Goal: Transaction & Acquisition: Book appointment/travel/reservation

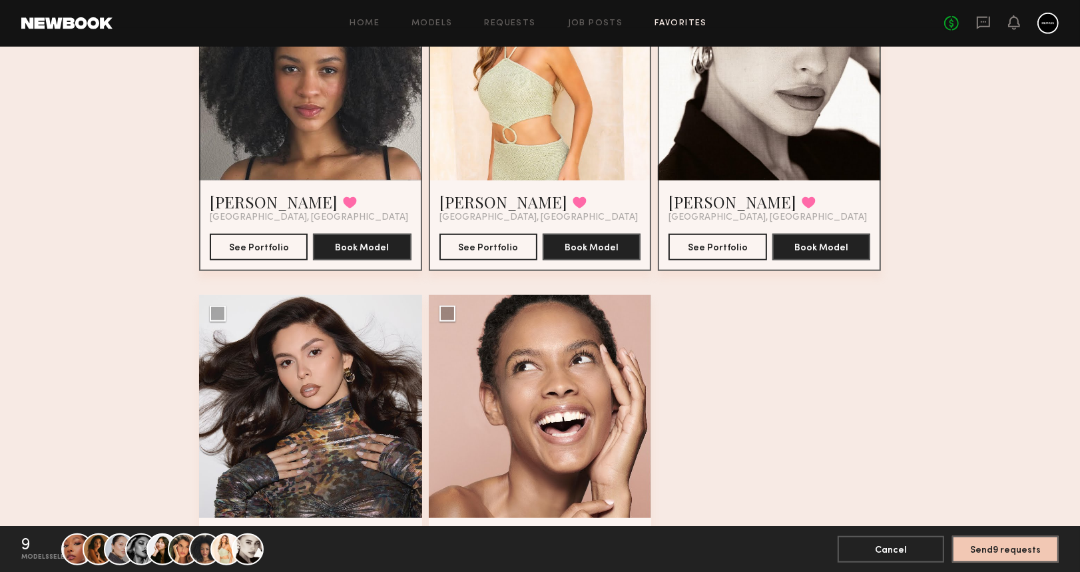
scroll to position [888, 0]
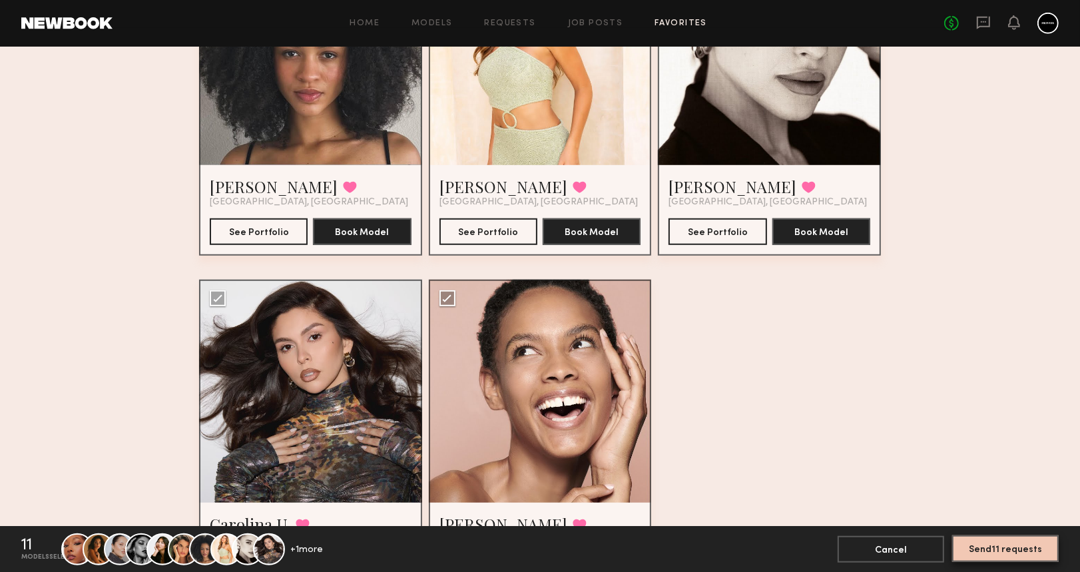
click at [1001, 551] on button "Send 11 requests" at bounding box center [1005, 548] width 107 height 27
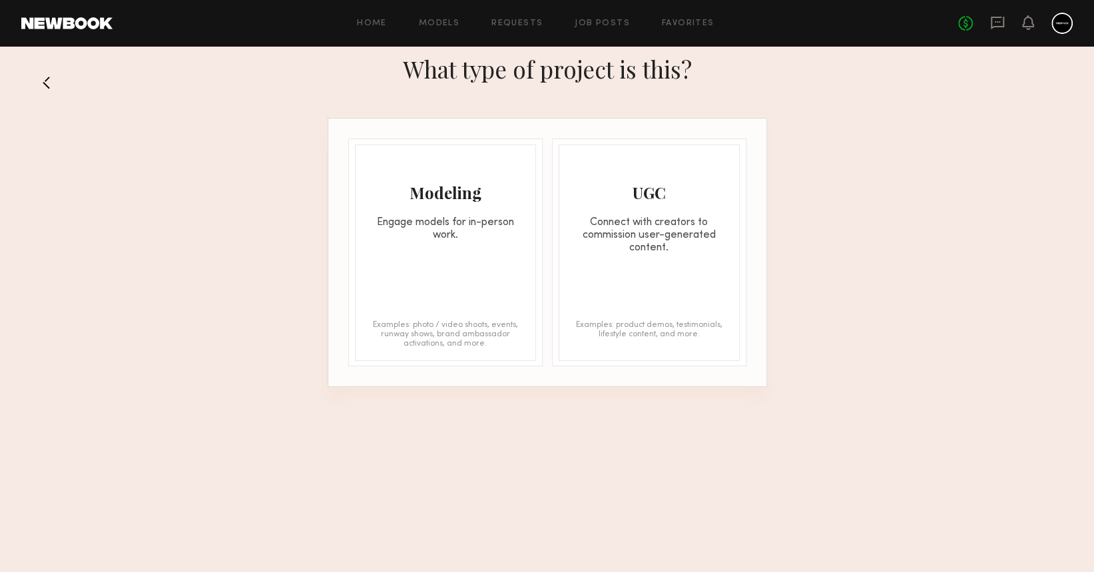
click at [451, 231] on div "Engage models for in-person work." at bounding box center [446, 228] width 180 height 25
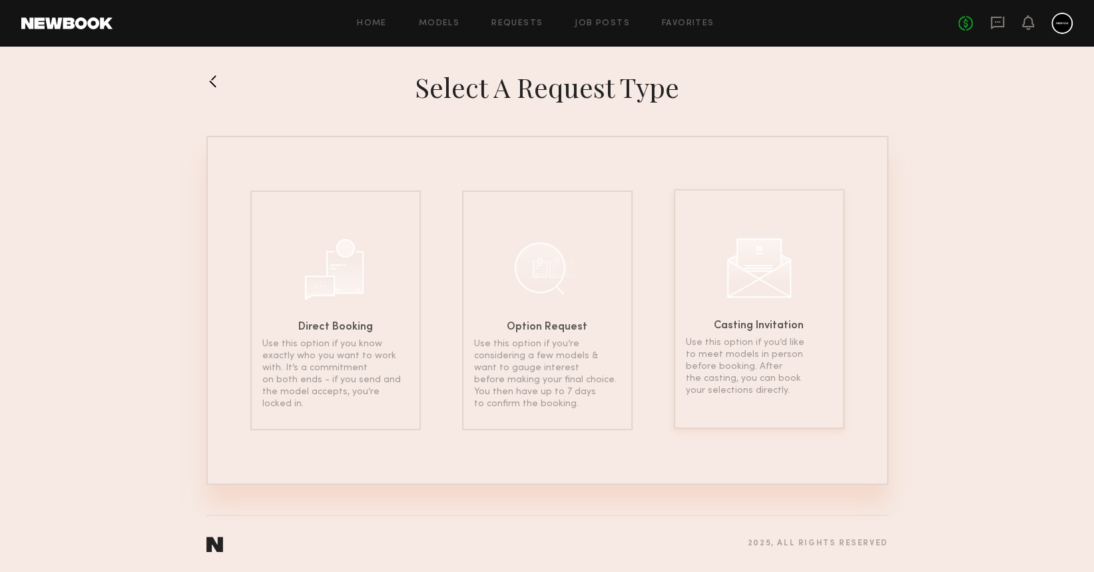
click at [753, 282] on div at bounding box center [759, 266] width 67 height 67
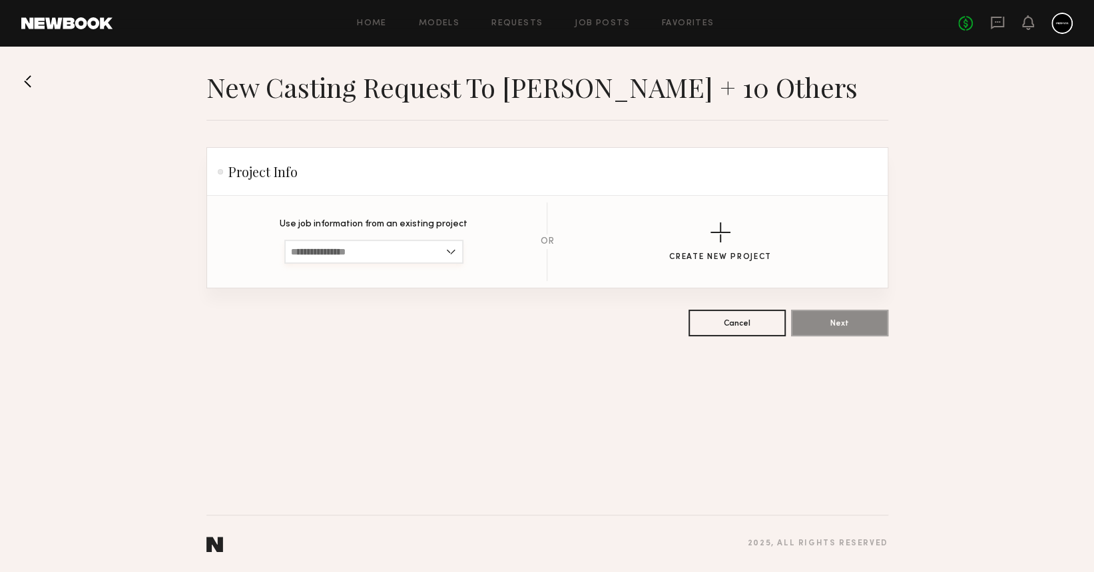
click at [425, 252] on input at bounding box center [373, 252] width 179 height 24
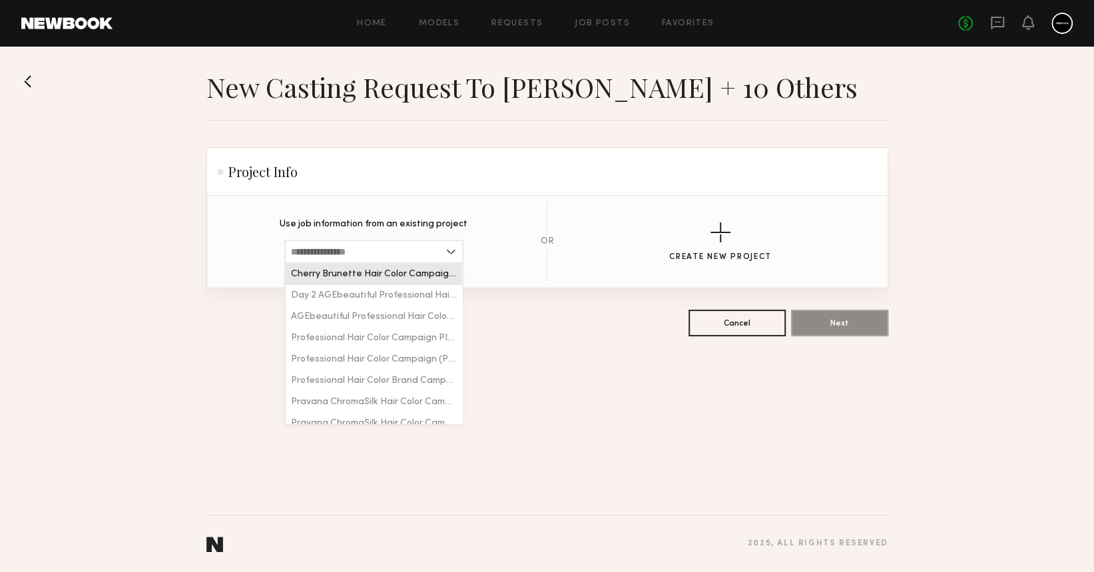
click at [402, 276] on span "Cherry Brunette Hair Color Campaign - PRAVANA" at bounding box center [374, 274] width 166 height 9
type input "**********"
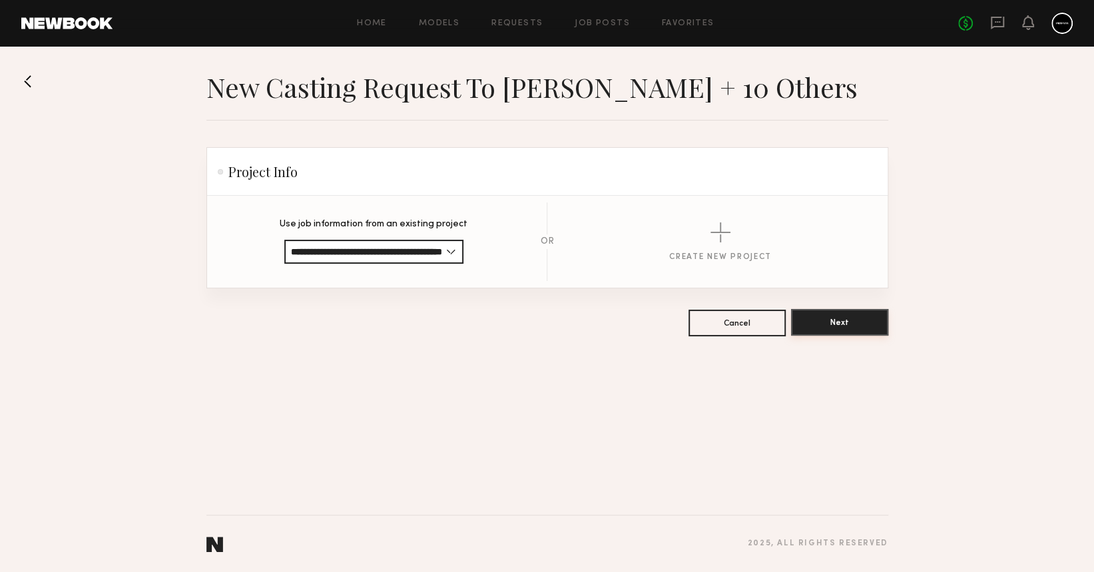
click at [855, 321] on button "Next" at bounding box center [839, 322] width 97 height 27
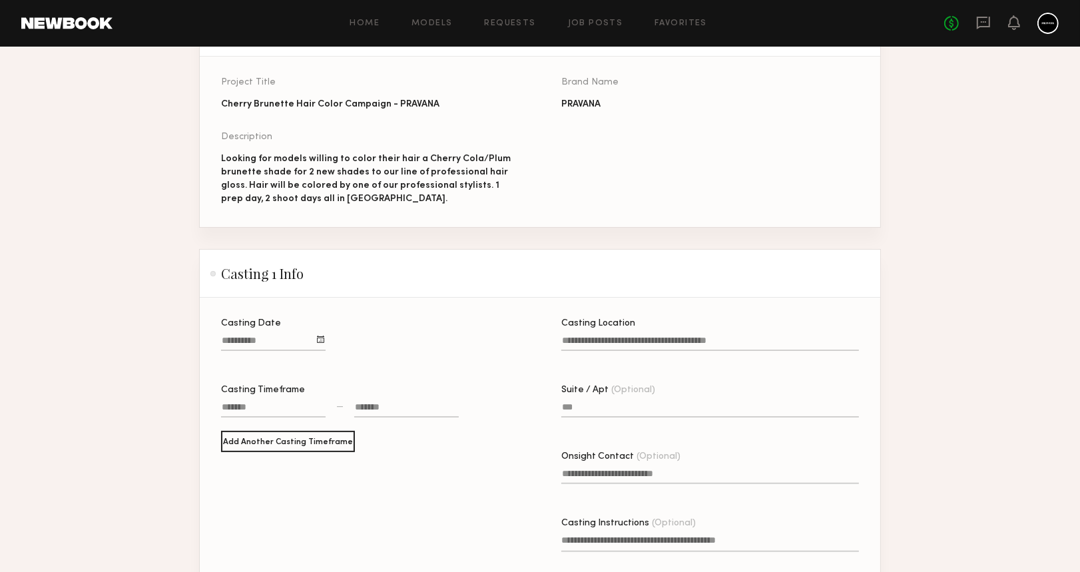
scroll to position [177, 0]
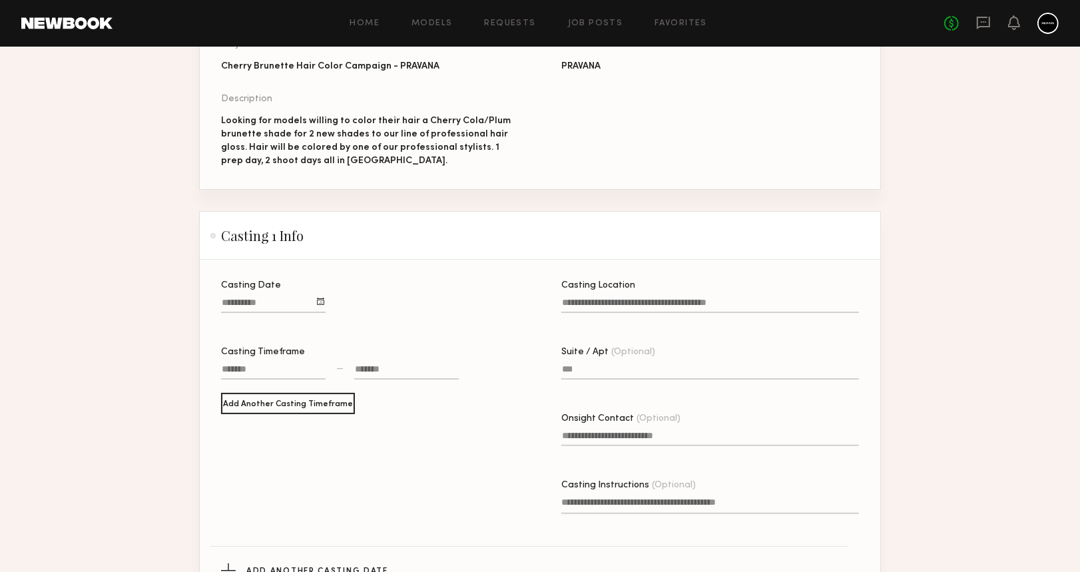
click at [321, 305] on div at bounding box center [320, 301] width 7 height 7
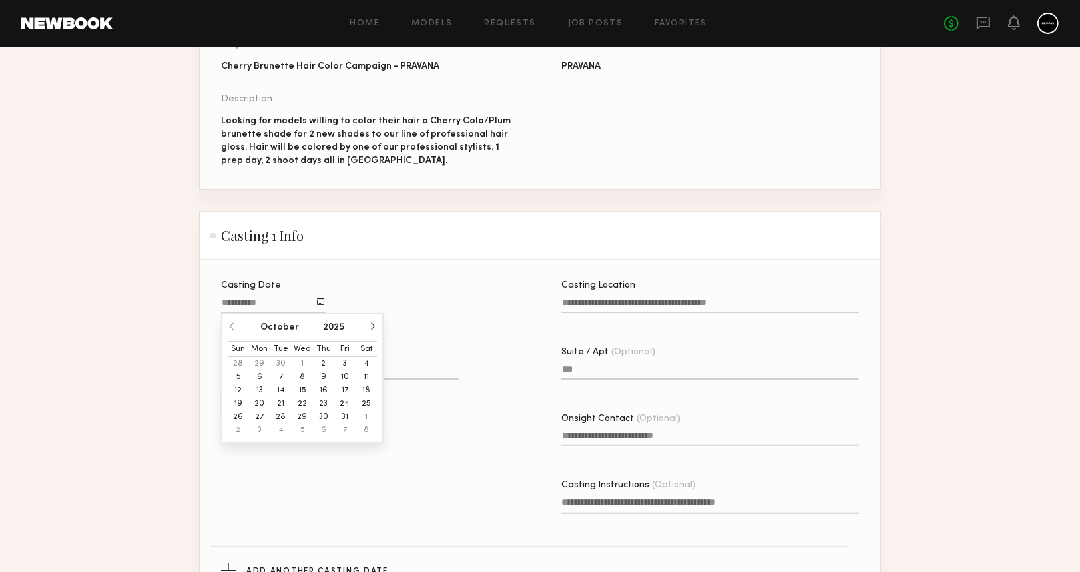
click at [320, 305] on div at bounding box center [320, 301] width 7 height 7
click at [449, 304] on div "Casting Date October 2025 Sun Mon Tue Wed Thu Fri Sat 28 29 30 1 2 3 4 5 6 7 8 …" at bounding box center [370, 303] width 298 height 45
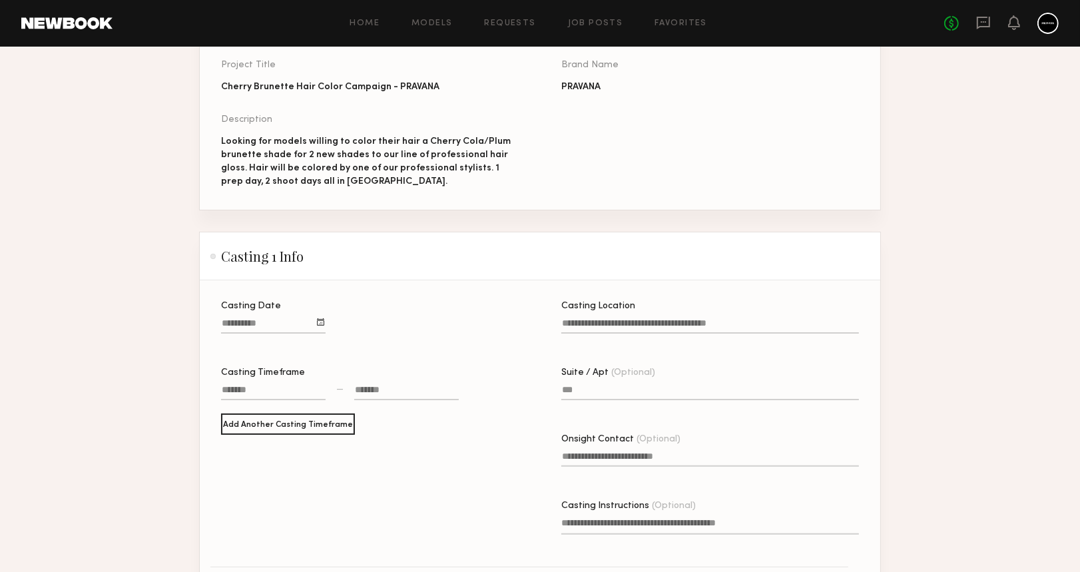
scroll to position [0, 0]
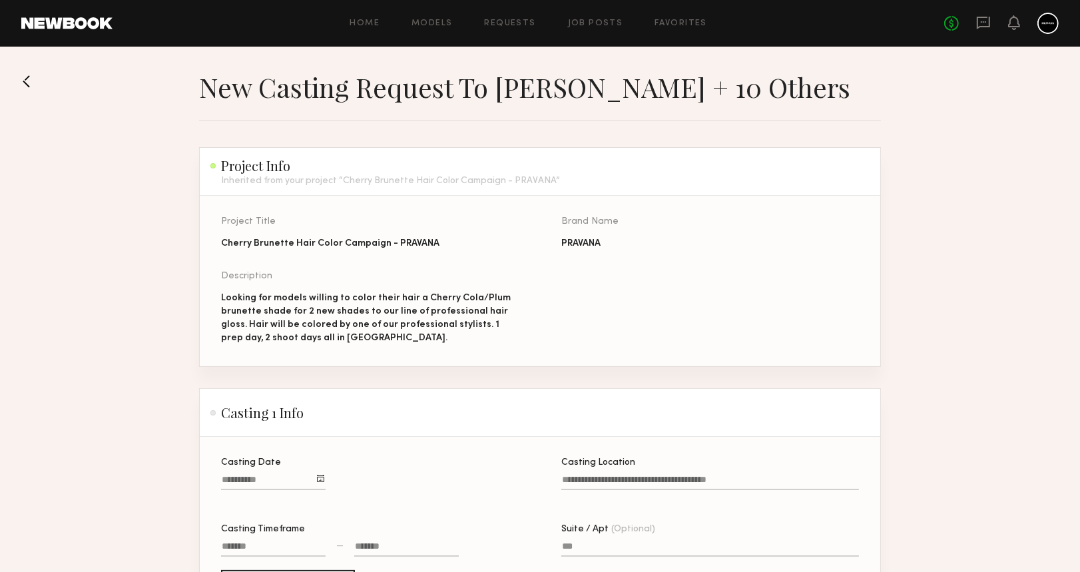
click at [23, 83] on link at bounding box center [31, 81] width 21 height 21
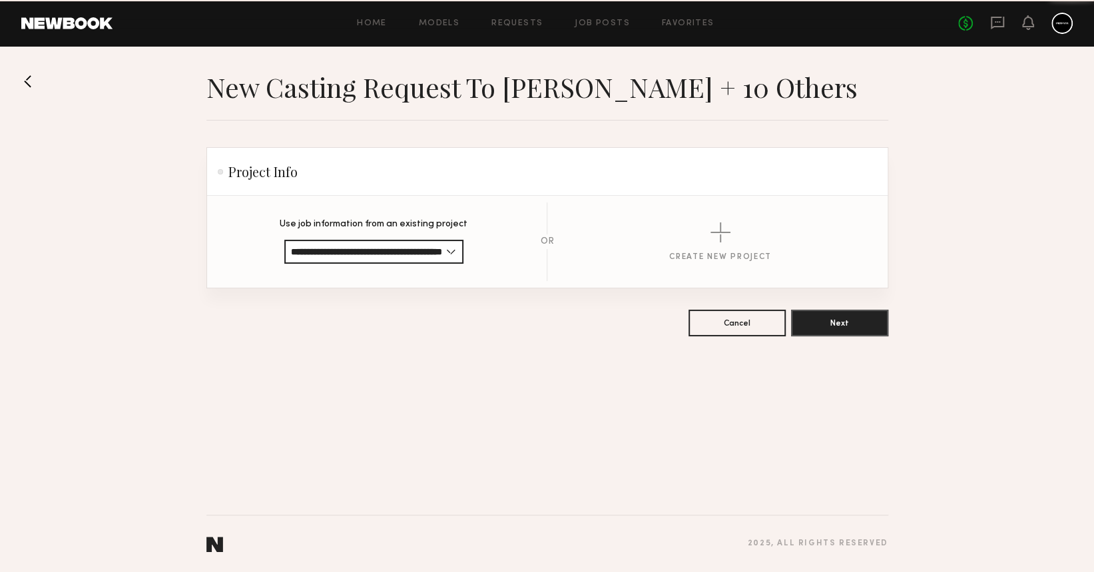
click at [23, 83] on link at bounding box center [31, 81] width 21 height 21
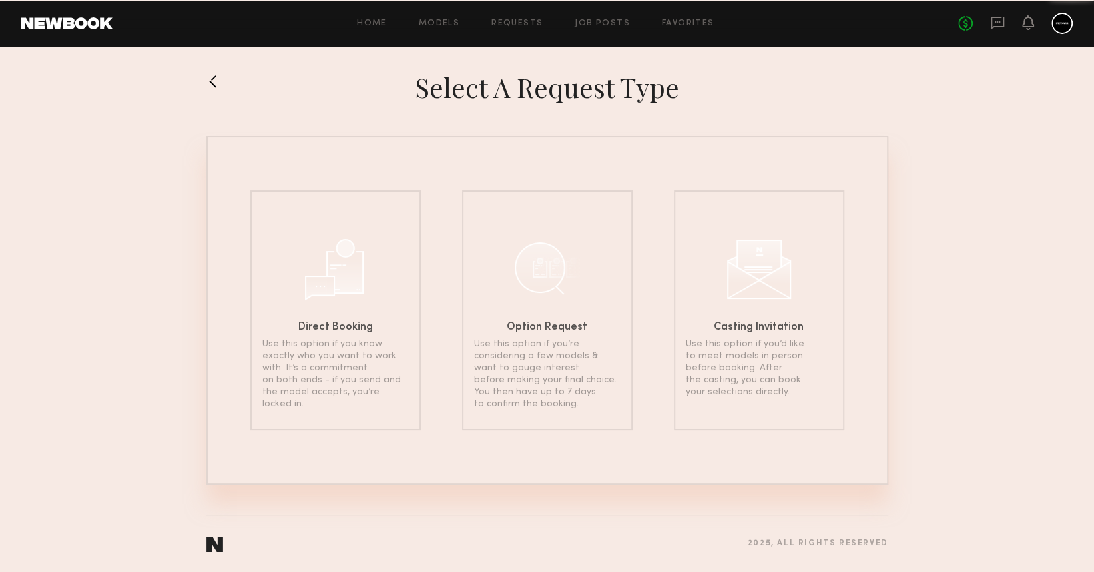
click at [23, 83] on section "Select a Request Type Direct Booking Use this option if you know exactly who yo…" at bounding box center [547, 278] width 1094 height 414
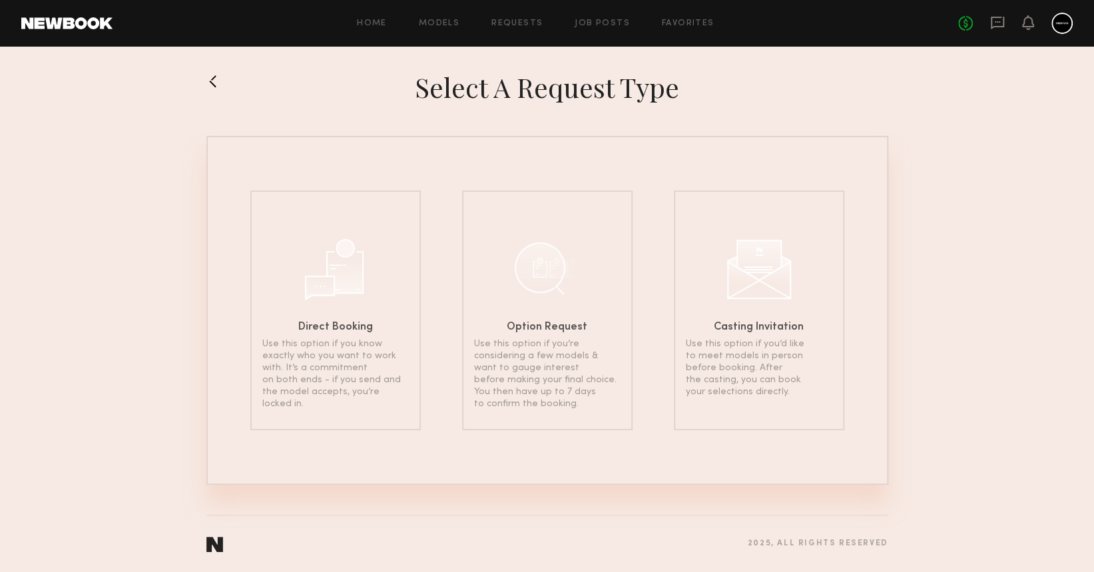
click at [213, 94] on div at bounding box center [236, 87] width 60 height 33
click at [213, 76] on button at bounding box center [216, 81] width 21 height 21
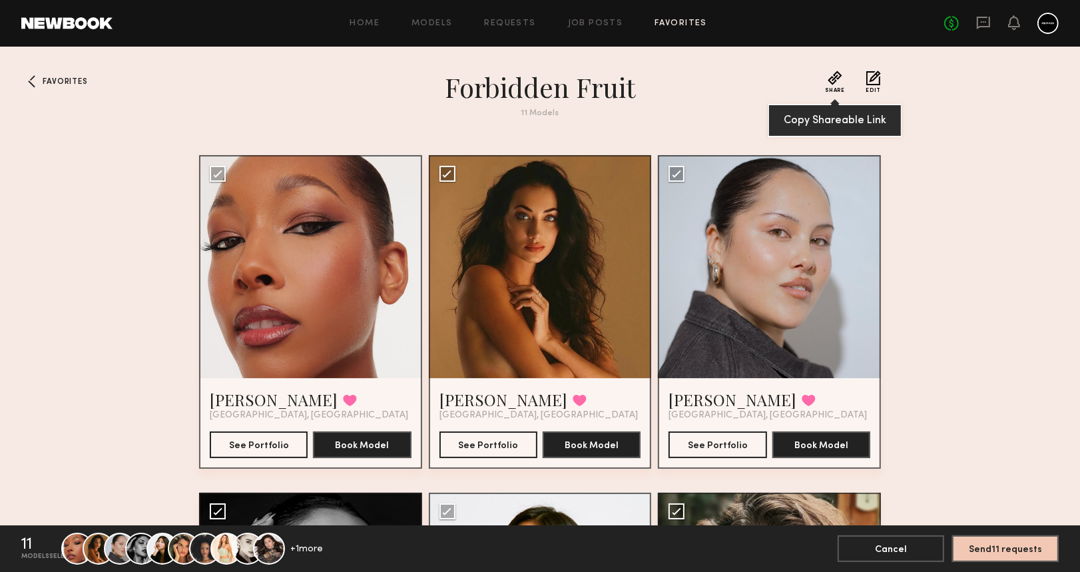
click at [834, 75] on button "Share" at bounding box center [835, 82] width 19 height 23
click at [657, 99] on h1 "Forbidden Fruit" at bounding box center [539, 87] width 479 height 33
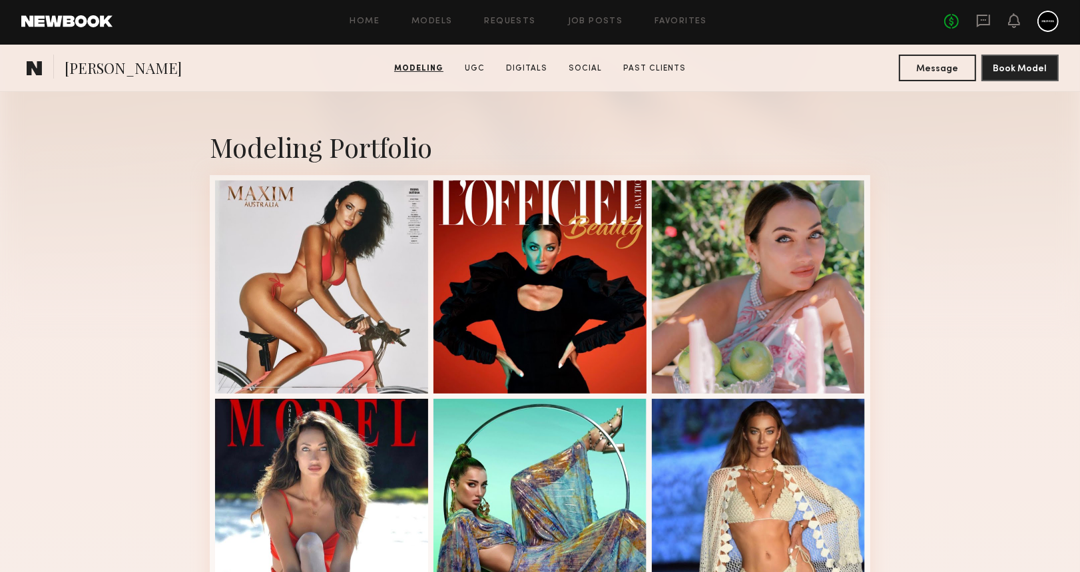
scroll to position [177, 0]
